Goal: Task Accomplishment & Management: Complete application form

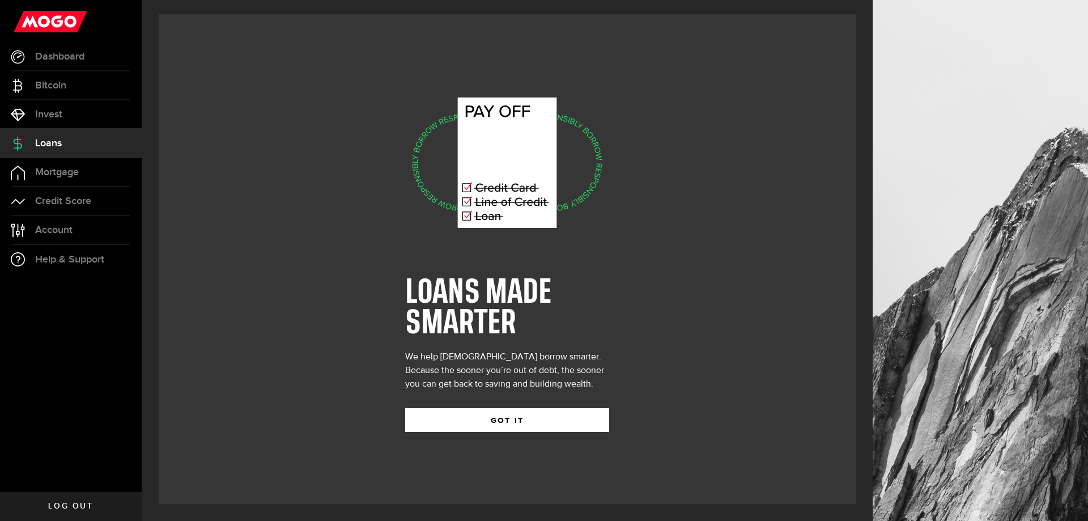
click at [519, 406] on div "GOT IT" at bounding box center [507, 411] width 204 height 41
click at [526, 423] on button "GOT IT" at bounding box center [507, 420] width 204 height 24
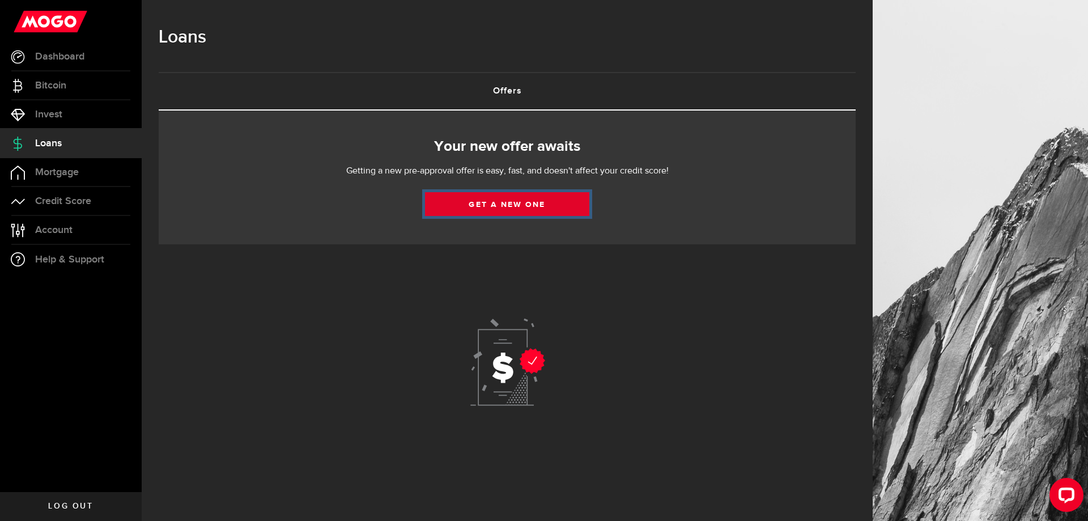
click at [518, 203] on link "Get a new one" at bounding box center [507, 204] width 164 height 24
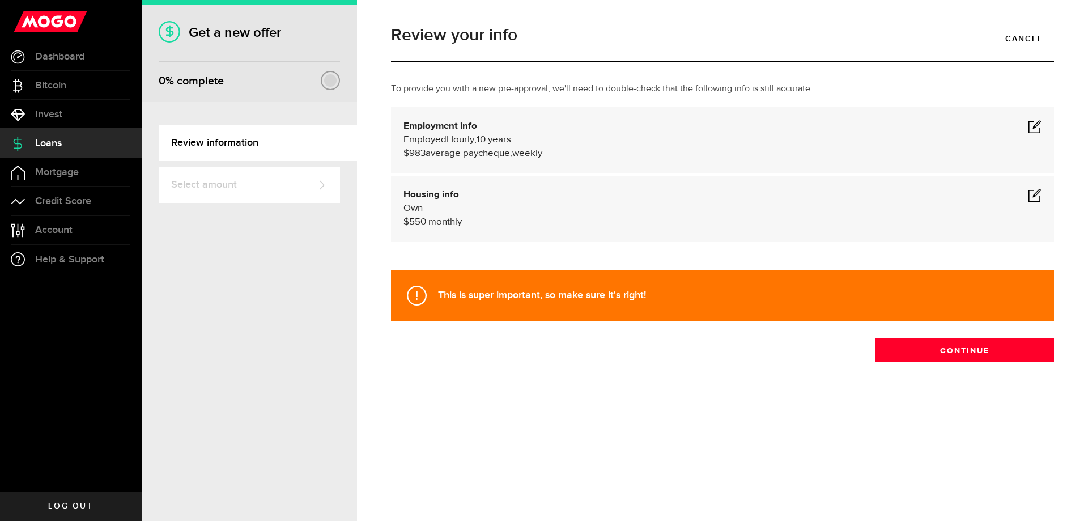
click at [1036, 128] on span at bounding box center [1035, 127] width 14 height 14
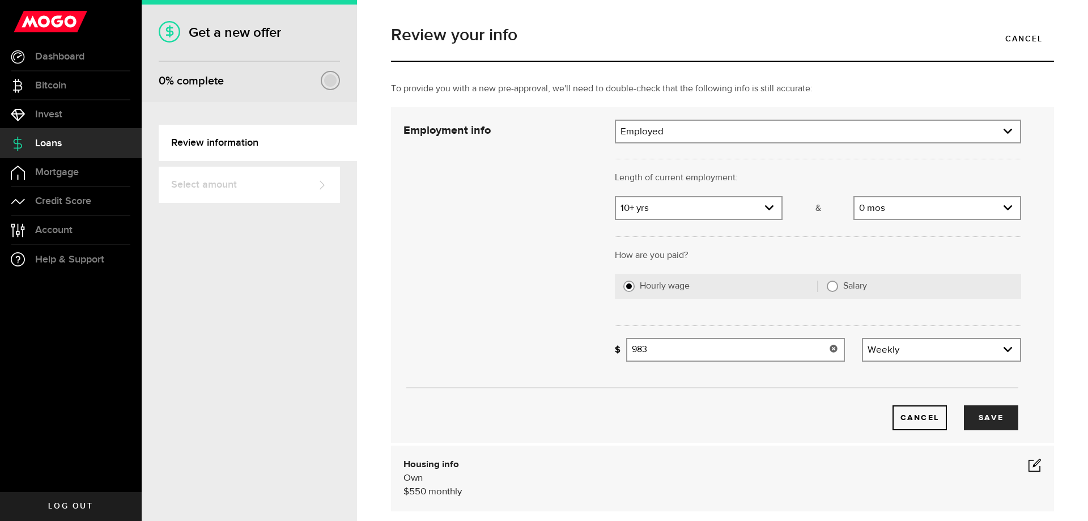
drag, startPoint x: 663, startPoint y: 349, endPoint x: 630, endPoint y: 348, distance: 33.5
click at [630, 347] on input "983" at bounding box center [735, 350] width 219 height 24
type input "1,205"
click at [772, 209] on use "expand select" at bounding box center [769, 207] width 9 height 5
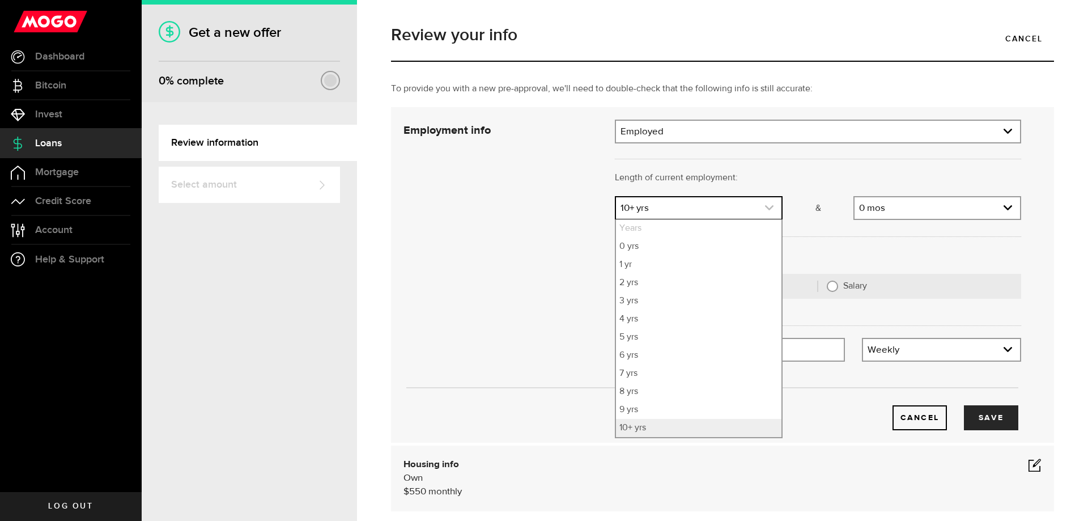
click at [772, 209] on use "expand select" at bounding box center [769, 207] width 9 height 5
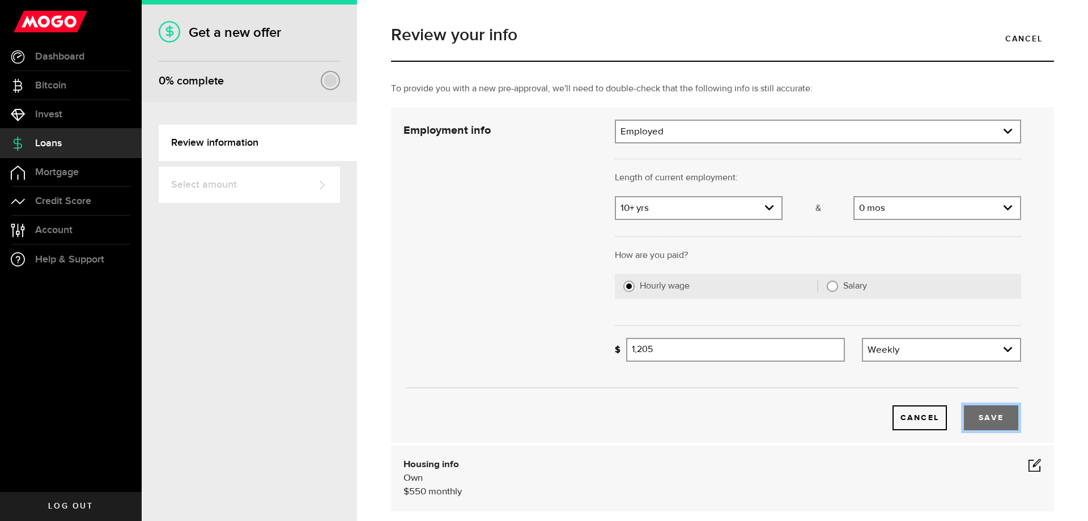
drag, startPoint x: 1000, startPoint y: 419, endPoint x: 1045, endPoint y: 428, distance: 45.7
click at [1000, 419] on button "Save" at bounding box center [991, 417] width 54 height 25
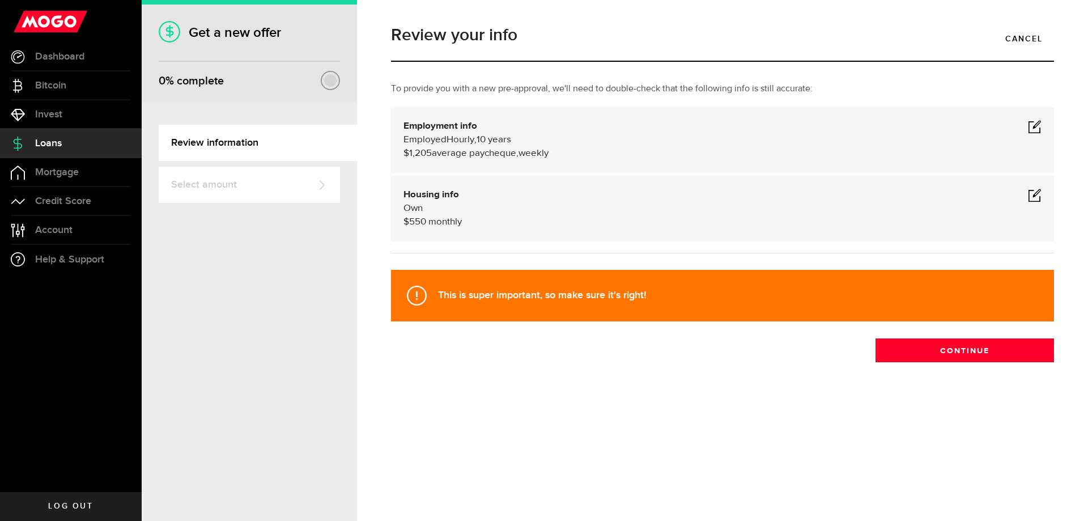
click at [1038, 194] on span at bounding box center [1035, 195] width 14 height 14
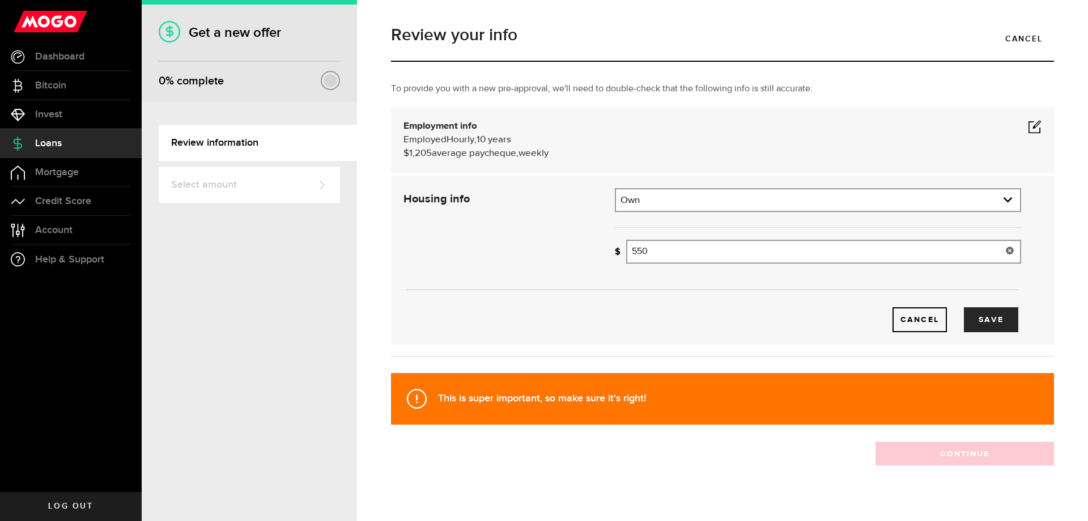
drag, startPoint x: 663, startPoint y: 252, endPoint x: 629, endPoint y: 249, distance: 34.1
click at [629, 249] on input "550" at bounding box center [823, 252] width 395 height 24
type input "763"
click at [1004, 324] on button "Save" at bounding box center [991, 319] width 54 height 25
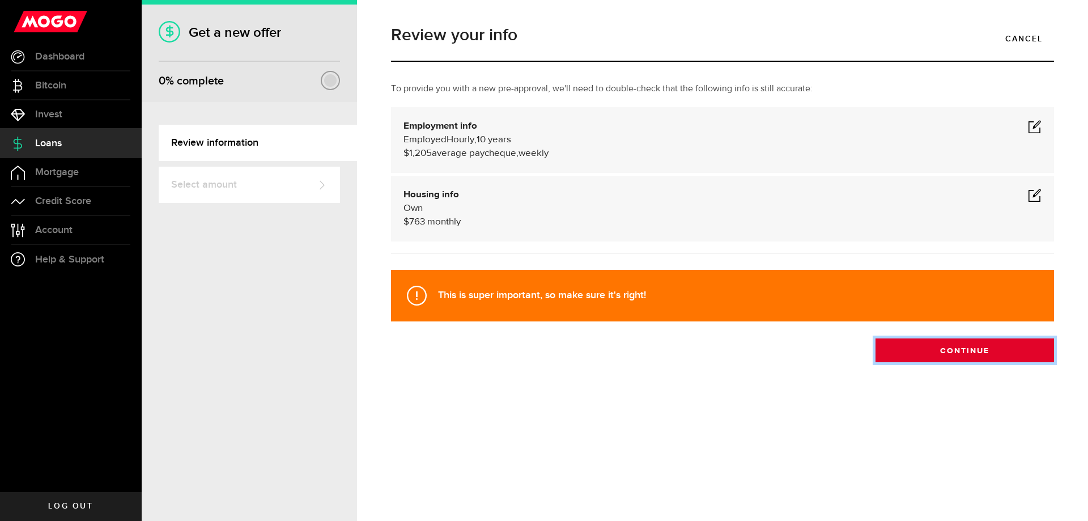
click at [949, 355] on button "Continue" at bounding box center [965, 350] width 179 height 24
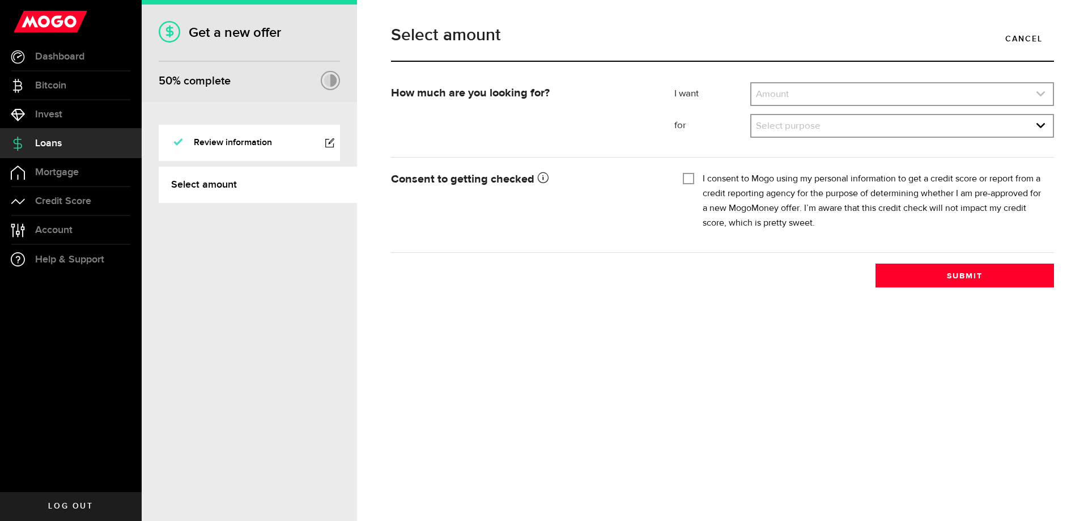
click at [763, 94] on link "expand select" at bounding box center [903, 94] width 302 height 22
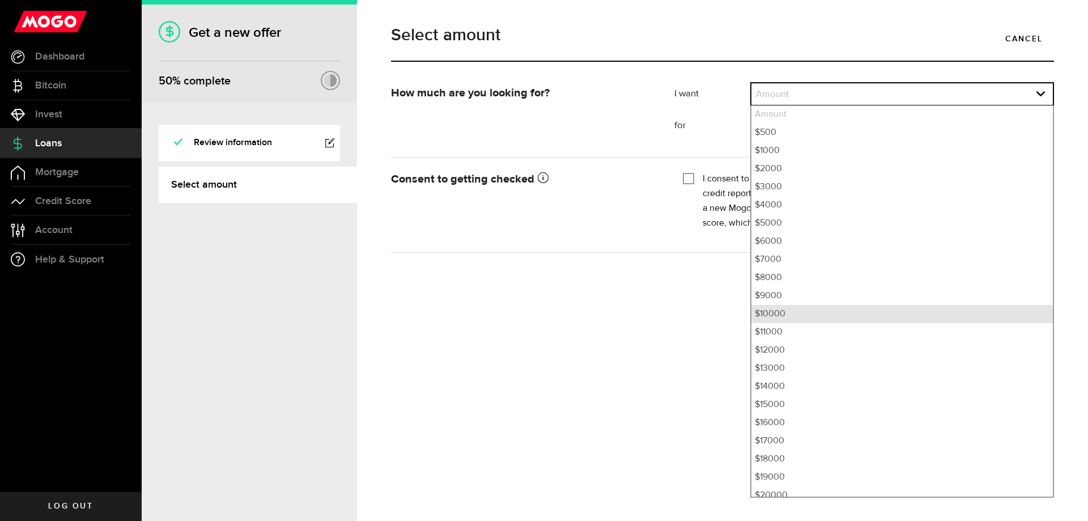
click at [768, 319] on li "$10000" at bounding box center [903, 314] width 302 height 18
select select "10000"
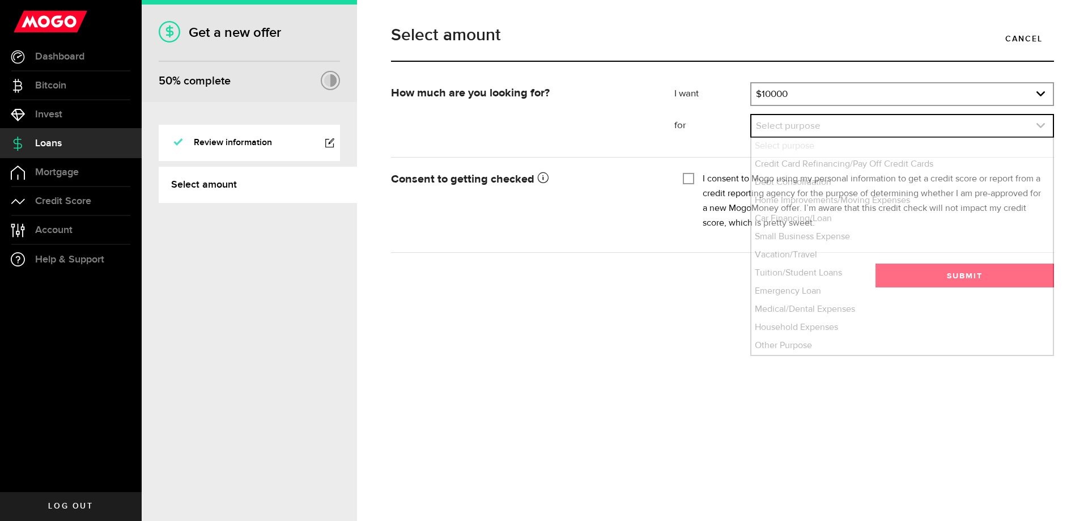
click at [1046, 125] on link "expand select" at bounding box center [903, 126] width 302 height 22
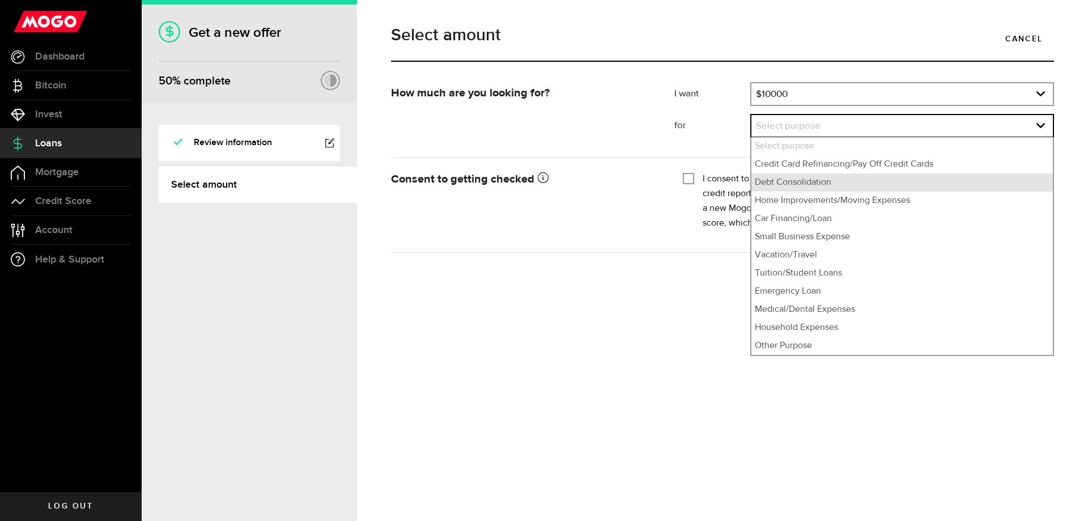
click at [818, 184] on li "Debt Consolidation" at bounding box center [903, 182] width 302 height 18
select select "Debt Consolidation"
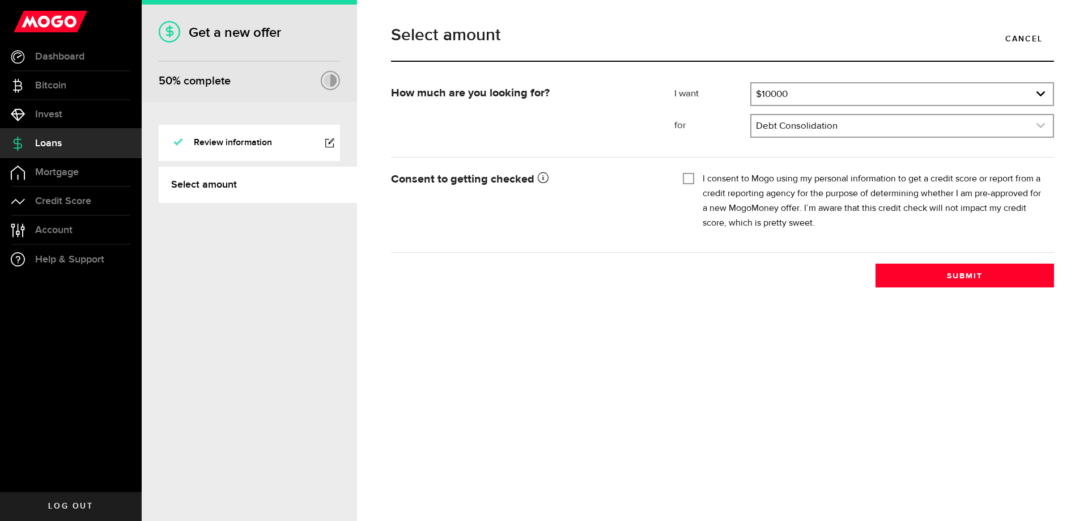
click at [1041, 131] on link "expand select" at bounding box center [903, 126] width 302 height 22
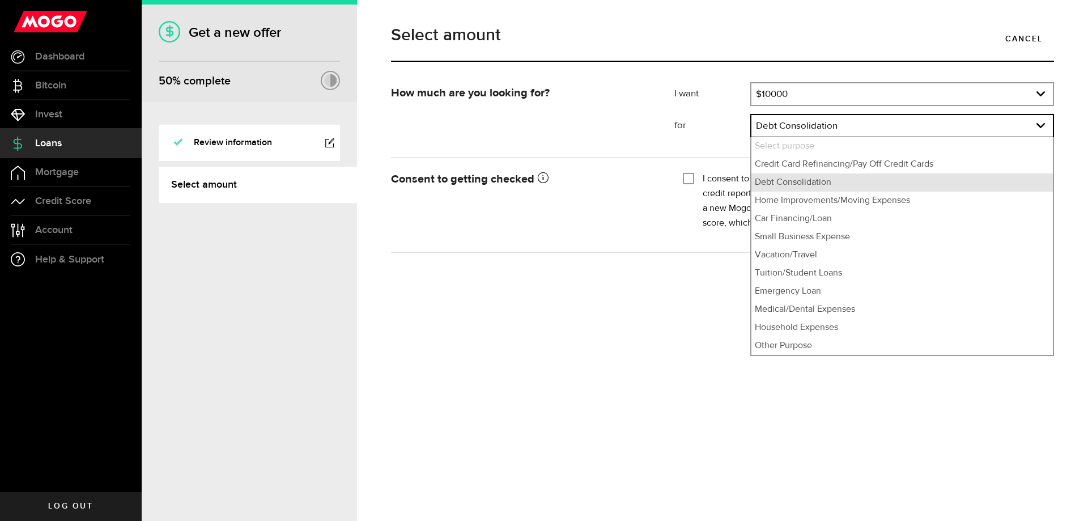
click at [799, 184] on li "Debt Consolidation" at bounding box center [903, 182] width 302 height 18
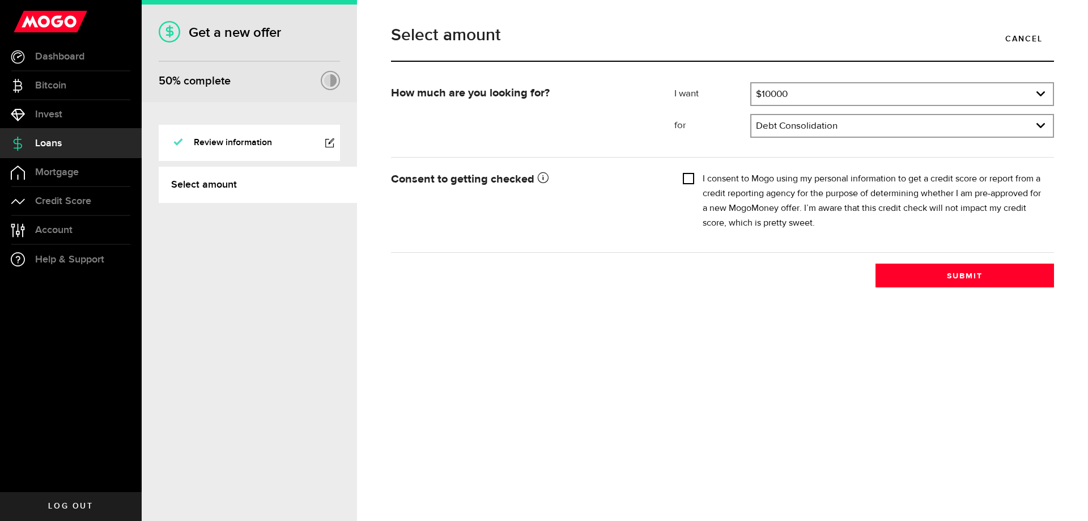
click at [690, 176] on input "I consent to Mogo using my personal information to get a credit score or report…" at bounding box center [688, 177] width 11 height 11
checkbox input "true"
click at [963, 271] on button "Submit" at bounding box center [965, 276] width 179 height 24
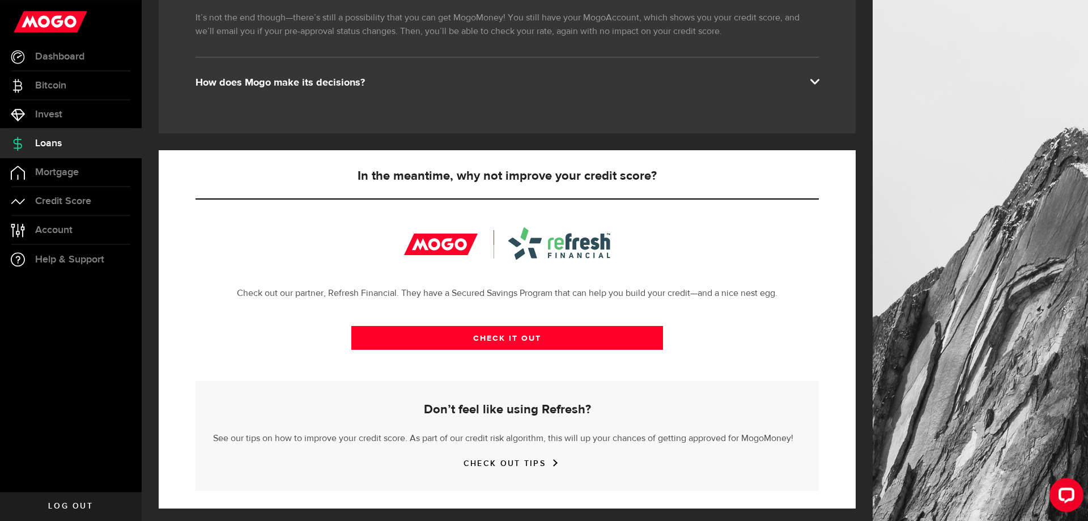
scroll to position [244, 0]
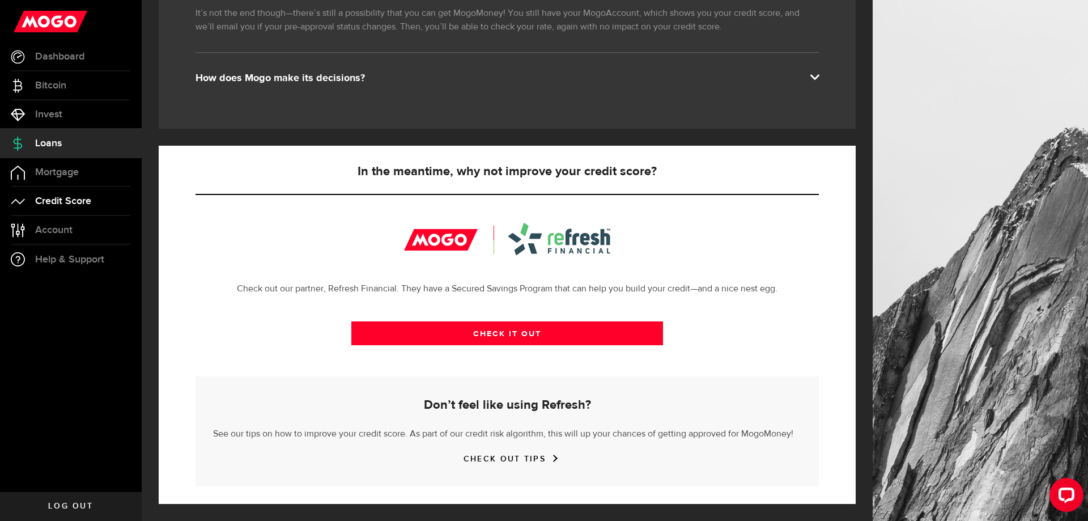
click at [73, 202] on span "Credit Score" at bounding box center [63, 201] width 56 height 10
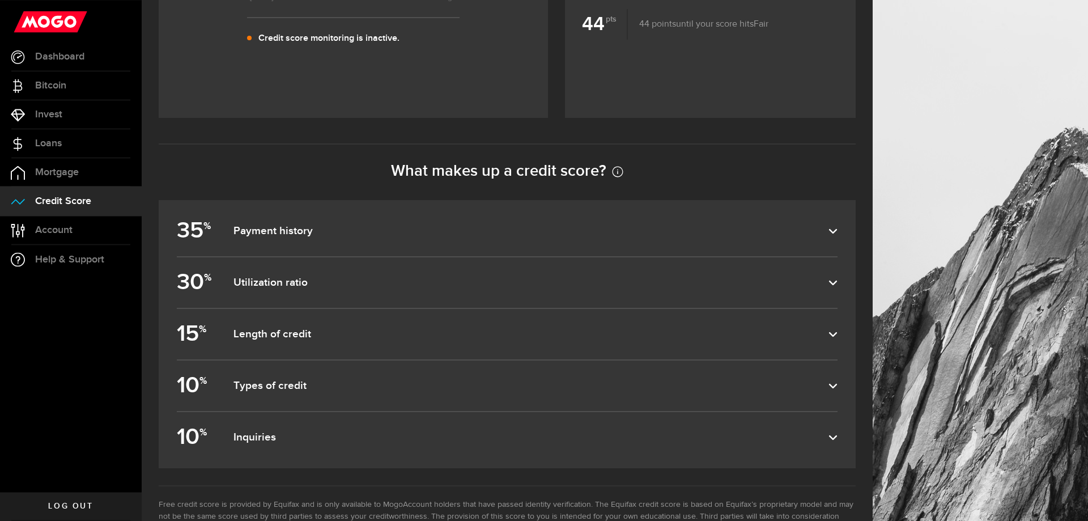
scroll to position [487, 0]
